Goal: Obtain resource: Obtain resource

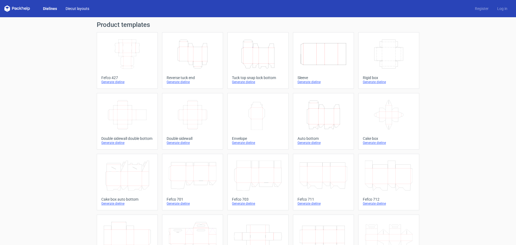
click at [81, 8] on link "Diecut layouts" at bounding box center [77, 8] width 32 height 5
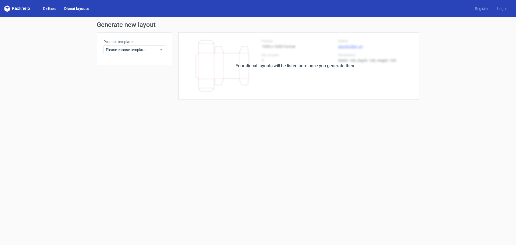
click at [49, 7] on link "Dielines" at bounding box center [49, 8] width 21 height 5
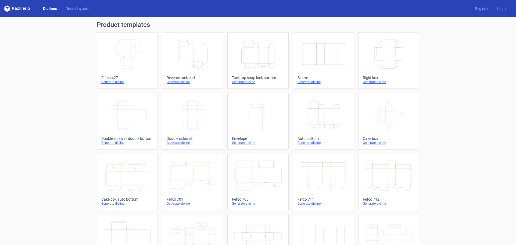
click at [128, 58] on icon "Width Depth Height" at bounding box center [128, 54] width 48 height 30
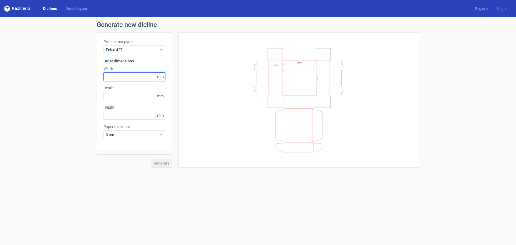
click at [127, 77] on input "text" at bounding box center [135, 76] width 62 height 9
type input "15"
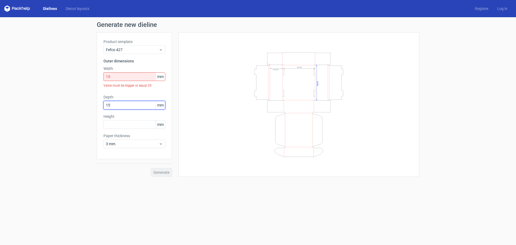
type input "15"
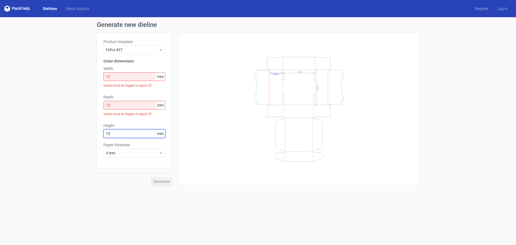
type input "15"
drag, startPoint x: 123, startPoint y: 75, endPoint x: 90, endPoint y: 74, distance: 32.8
click at [97, 75] on div "Product template Fefco 427 Outer dimensions Width 15 mm Value must be bigger or…" at bounding box center [134, 104] width 75 height 145
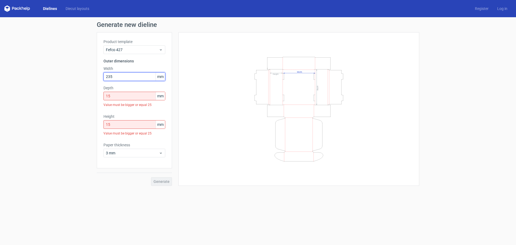
type input "235"
click at [128, 102] on div "Value must be bigger or equal 25" at bounding box center [135, 104] width 62 height 9
click at [140, 79] on input "235" at bounding box center [135, 76] width 62 height 9
click at [134, 95] on input "15" at bounding box center [135, 96] width 62 height 9
drag, startPoint x: 117, startPoint y: 97, endPoint x: 96, endPoint y: 97, distance: 21.5
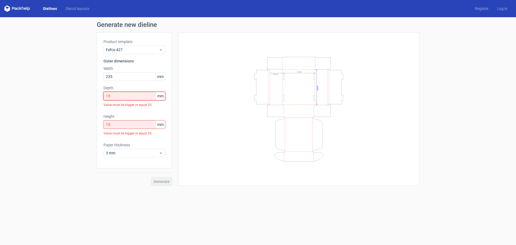
click at [97, 97] on div "Generate new dieline Product template Fefco 427 Outer dimensions Width 235 mm D…" at bounding box center [258, 103] width 516 height 173
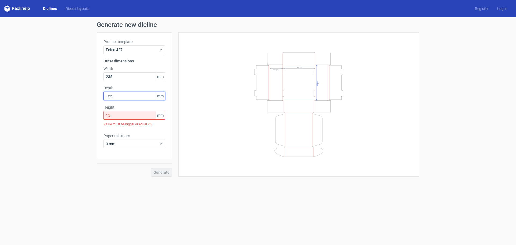
type input "155"
click at [116, 104] on div "Product template Fefco 427 Outer dimensions Width 235 mm Depth 155 mm Height 15…" at bounding box center [134, 95] width 75 height 127
drag, startPoint x: 119, startPoint y: 113, endPoint x: 96, endPoint y: 115, distance: 23.2
click at [96, 115] on div "Generate new dieline Product template Fefco 427 Outer dimensions Width 235 mm D…" at bounding box center [258, 99] width 516 height 164
click at [134, 116] on input "3" at bounding box center [135, 115] width 62 height 9
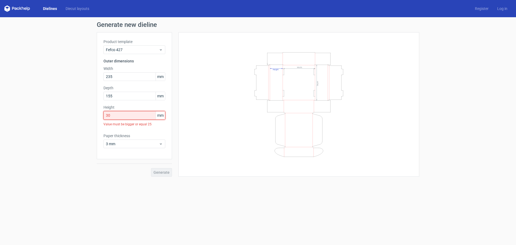
type input "30"
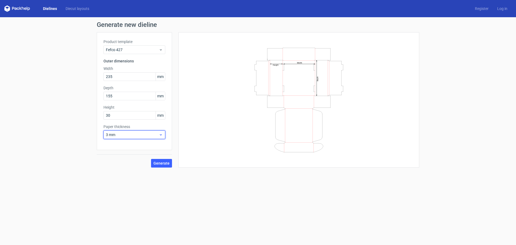
click at [137, 135] on span "3 mm" at bounding box center [132, 134] width 53 height 5
click at [131, 170] on div "1.5 mm" at bounding box center [135, 172] width 58 height 9
click at [235, 191] on form "Generate new dieline Product template Fefco 427 Outer dimensions Width 235 mm D…" at bounding box center [258, 131] width 516 height 228
click at [144, 136] on span "1.5 mm" at bounding box center [132, 134] width 53 height 5
click at [130, 184] on div "3 mm" at bounding box center [135, 181] width 58 height 9
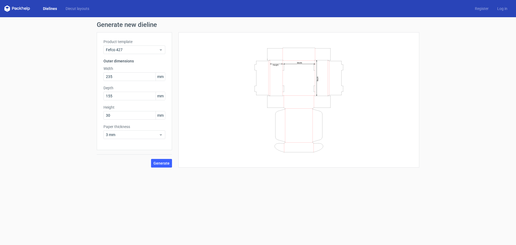
click at [109, 164] on div "Generate" at bounding box center [134, 158] width 75 height 17
click at [127, 129] on label "Paper thickness" at bounding box center [135, 126] width 62 height 5
click at [126, 133] on span "3 mm" at bounding box center [132, 134] width 53 height 5
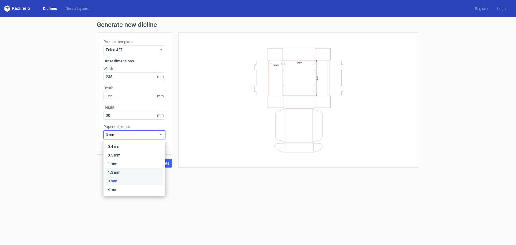
click at [126, 170] on div "1.5 mm" at bounding box center [135, 172] width 58 height 9
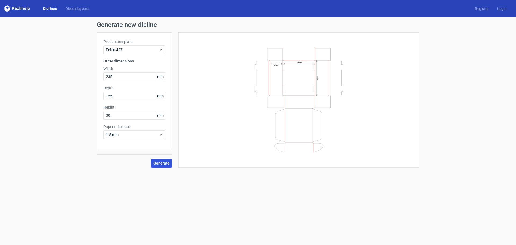
click at [166, 163] on span "Generate" at bounding box center [162, 163] width 16 height 4
click at [140, 45] on div "Fefco 427" at bounding box center [135, 49] width 62 height 9
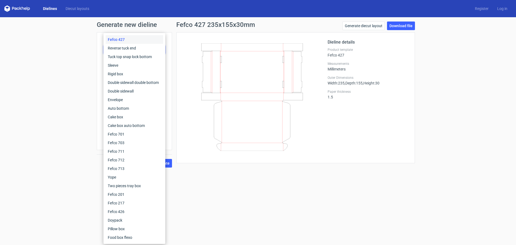
click at [227, 44] on icon at bounding box center [252, 97] width 130 height 108
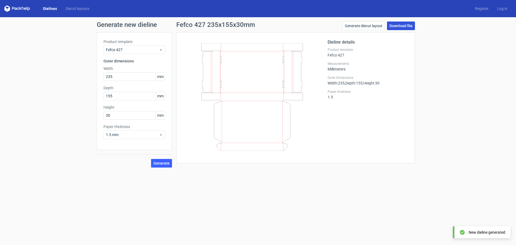
click at [400, 26] on link "Download file" at bounding box center [401, 26] width 28 height 9
click at [119, 26] on h1 "Generate new dieline" at bounding box center [258, 25] width 323 height 6
click at [48, 5] on div "Dielines Diecut layouts Register Log in" at bounding box center [258, 8] width 516 height 17
click at [51, 8] on link "Dielines" at bounding box center [50, 8] width 23 height 5
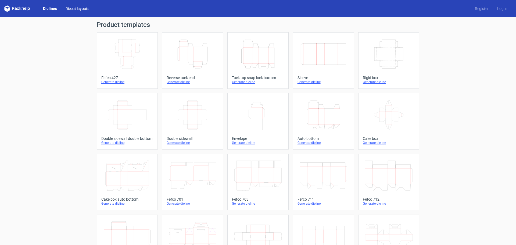
drag, startPoint x: 73, startPoint y: 9, endPoint x: 69, endPoint y: 9, distance: 4.3
click at [73, 9] on link "Diecut layouts" at bounding box center [77, 8] width 32 height 5
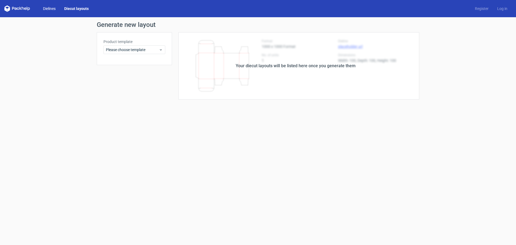
click at [51, 9] on link "Dielines" at bounding box center [49, 8] width 21 height 5
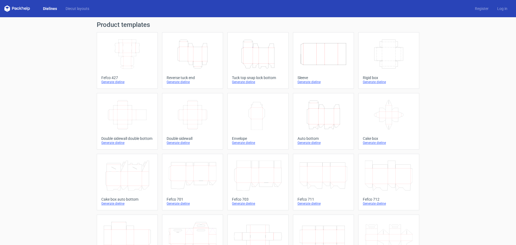
click at [25, 9] on icon at bounding box center [17, 8] width 26 height 6
click at [8, 8] on icon at bounding box center [17, 8] width 26 height 6
click at [499, 9] on link "Log in" at bounding box center [502, 8] width 19 height 5
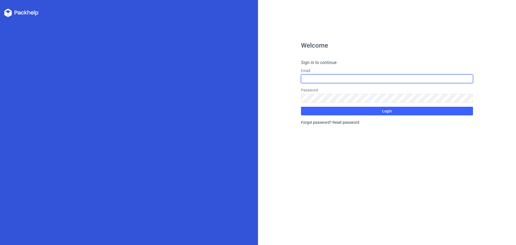
click at [321, 78] on input "text" at bounding box center [387, 78] width 172 height 9
type input "[EMAIL_ADDRESS][DOMAIN_NAME]"
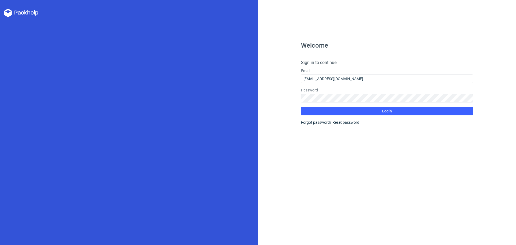
click at [326, 118] on form "Sign in to continue Email [EMAIL_ADDRESS][DOMAIN_NAME] Password Login Forgot pa…" at bounding box center [387, 92] width 172 height 66
click at [326, 121] on div "Forgot password? Reset password" at bounding box center [387, 122] width 172 height 5
click at [344, 123] on link "Reset password" at bounding box center [346, 122] width 27 height 4
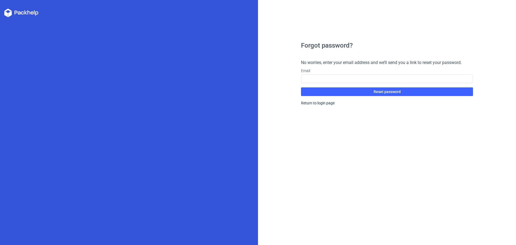
click at [302, 49] on div "Forgot password? No worries, enter your email address and we’ll send you a link…" at bounding box center [387, 143] width 172 height 203
click at [327, 104] on link "Return to login page" at bounding box center [318, 103] width 34 height 4
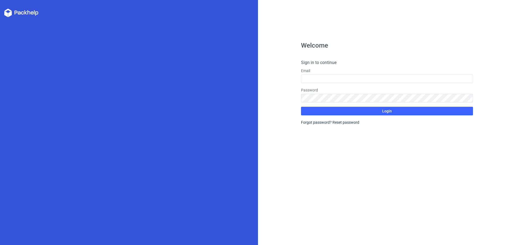
click at [22, 9] on icon at bounding box center [21, 13] width 34 height 9
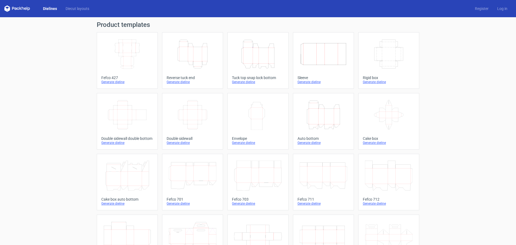
drag, startPoint x: 129, startPoint y: 25, endPoint x: 67, endPoint y: 14, distance: 62.8
click at [127, 24] on h1 "Product templates" at bounding box center [258, 25] width 323 height 6
click at [65, 9] on link "Diecut layouts" at bounding box center [77, 8] width 32 height 5
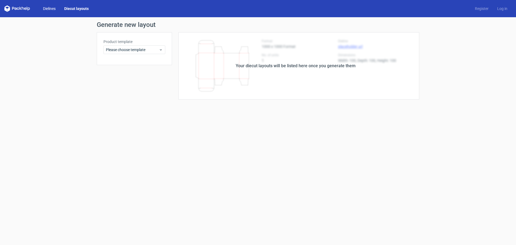
click at [55, 7] on link "Dielines" at bounding box center [49, 8] width 21 height 5
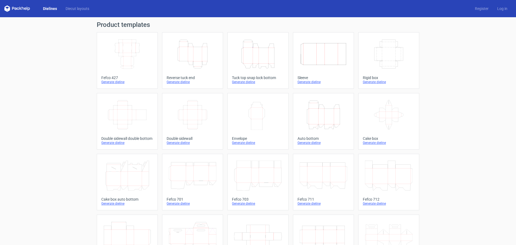
click at [20, 6] on icon at bounding box center [17, 8] width 26 height 6
drag, startPoint x: 0, startPoint y: 9, endPoint x: 24, endPoint y: 9, distance: 24.2
click at [24, 9] on div "Dielines Diecut layouts Register Log in" at bounding box center [258, 8] width 516 height 17
click at [24, 9] on icon at bounding box center [25, 9] width 2 height 2
click at [482, 7] on link "Register" at bounding box center [482, 8] width 22 height 5
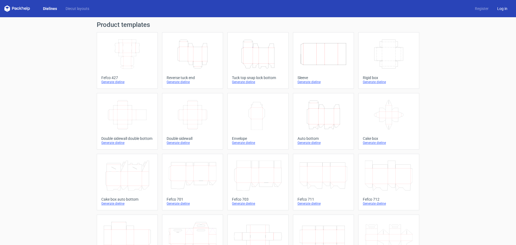
click at [494, 10] on link "Log in" at bounding box center [502, 8] width 19 height 5
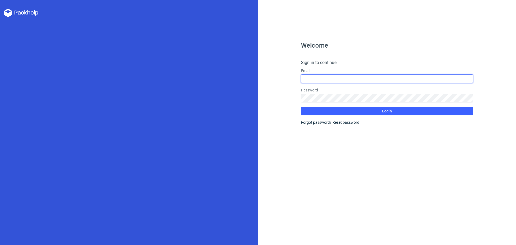
click at [310, 79] on input "text" at bounding box center [387, 78] width 172 height 9
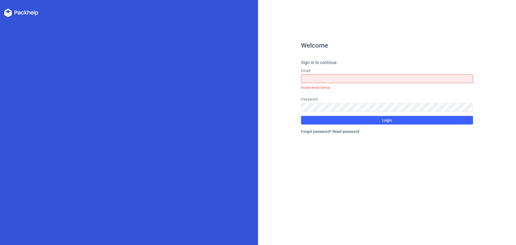
click at [283, 81] on div "Welcome Sign in to continue Email Invalid email format Password Login Forgot pa…" at bounding box center [387, 122] width 258 height 245
drag, startPoint x: 320, startPoint y: 64, endPoint x: 337, endPoint y: 61, distance: 17.2
click at [334, 62] on h4 "Sign in to continue" at bounding box center [387, 62] width 172 height 6
click at [337, 61] on h4 "Sign in to continue" at bounding box center [387, 62] width 172 height 6
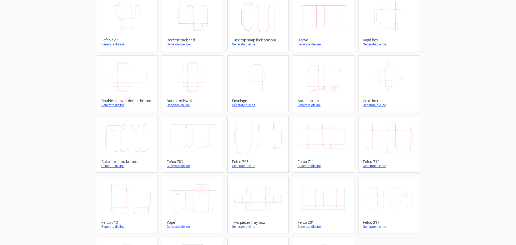
scroll to position [37, 0]
